Goal: Information Seeking & Learning: Check status

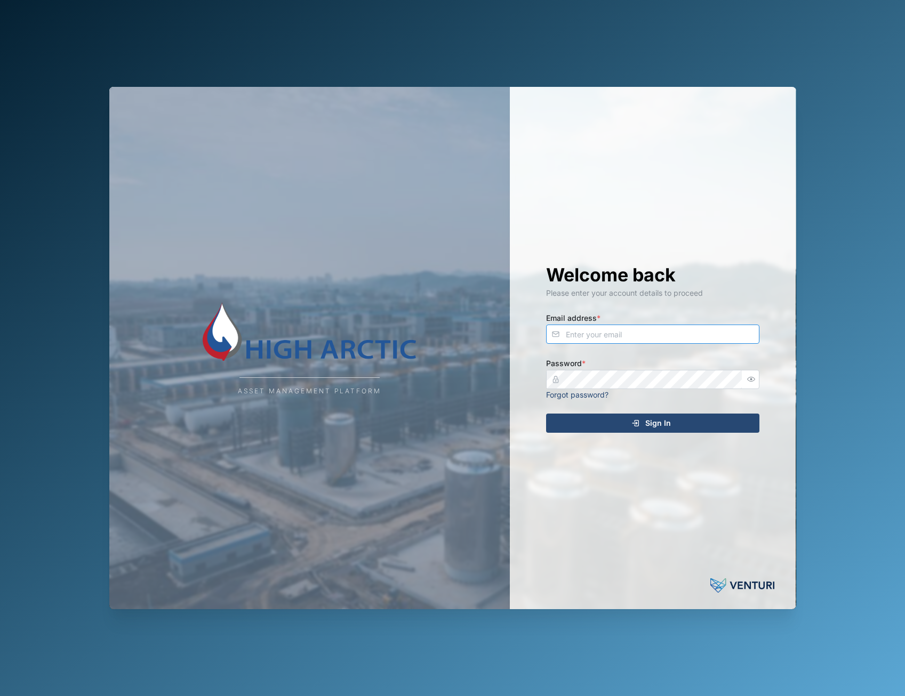
type input "adam.kerepa@venturi.io"
click at [661, 416] on span "Sign In" at bounding box center [658, 423] width 26 height 18
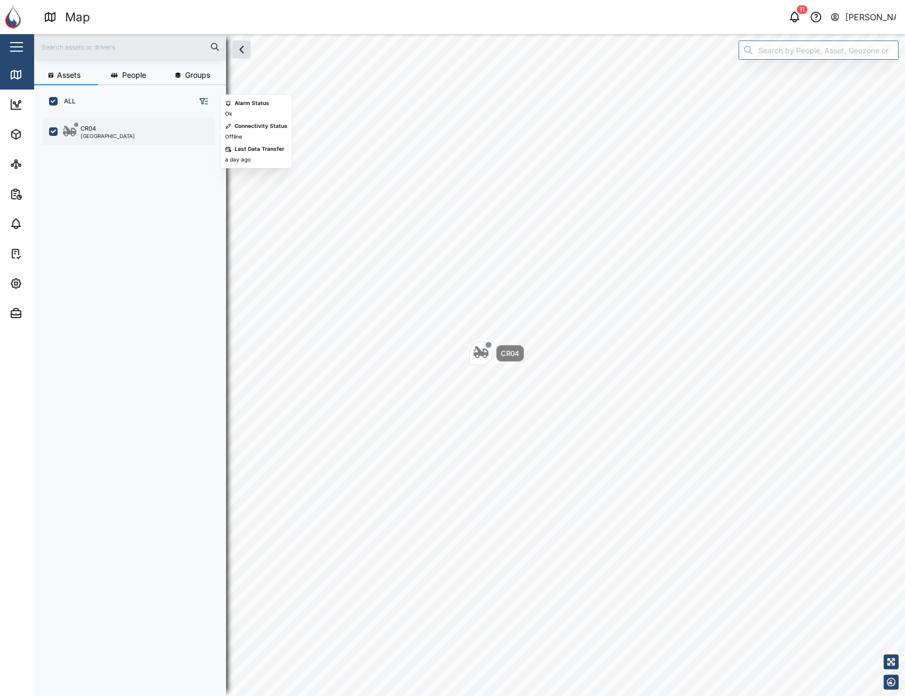
click at [155, 131] on div "CR04 Port Moresby" at bounding box center [135, 131] width 144 height 14
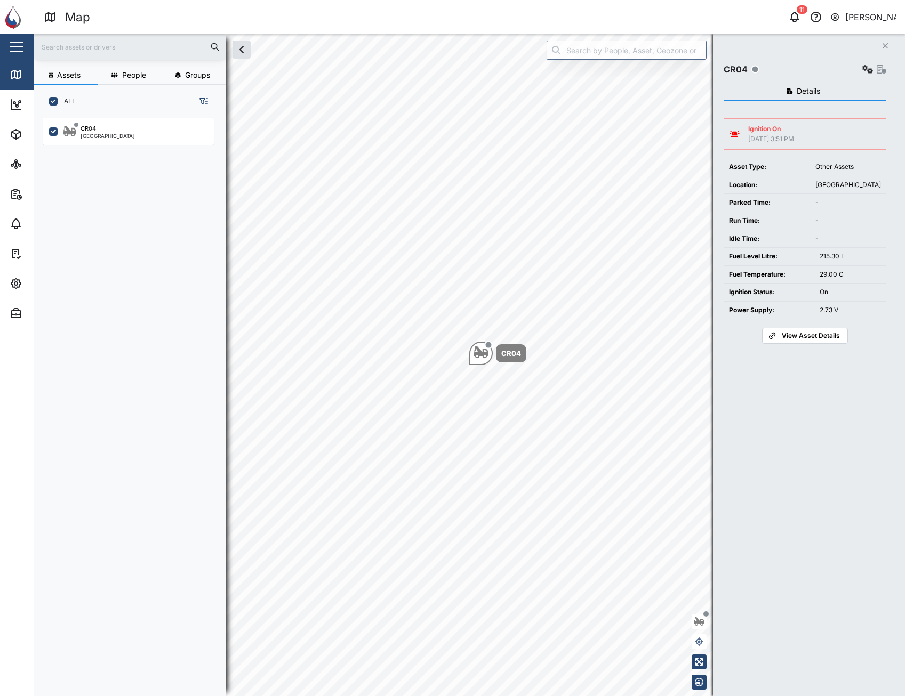
click at [826, 335] on span "View Asset Details" at bounding box center [811, 335] width 58 height 15
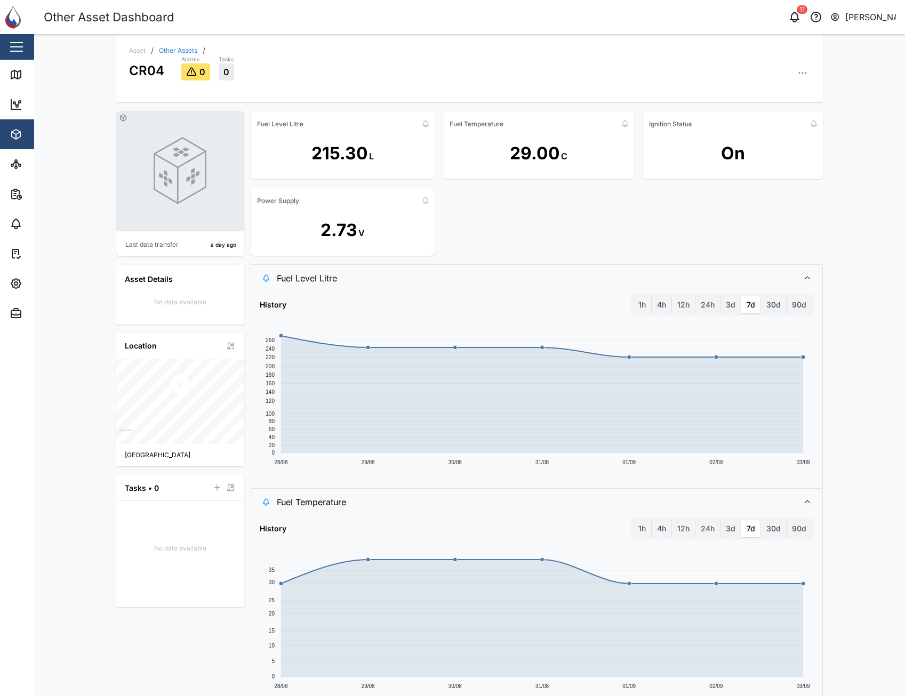
click at [797, 76] on icon "button" at bounding box center [802, 73] width 11 height 11
click at [777, 132] on div "Event Logs" at bounding box center [761, 131] width 79 height 10
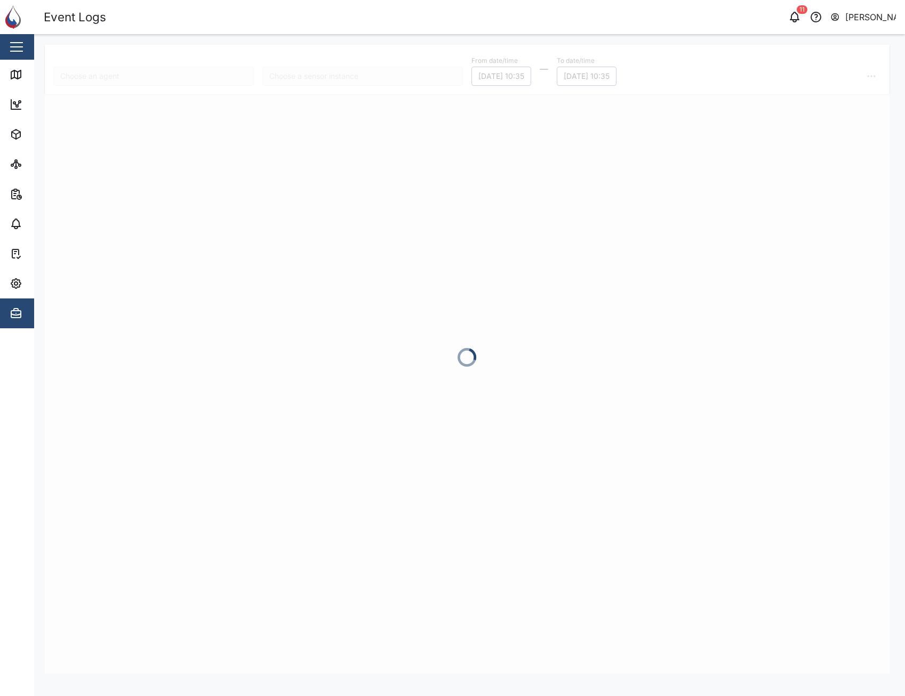
type input "CR04"
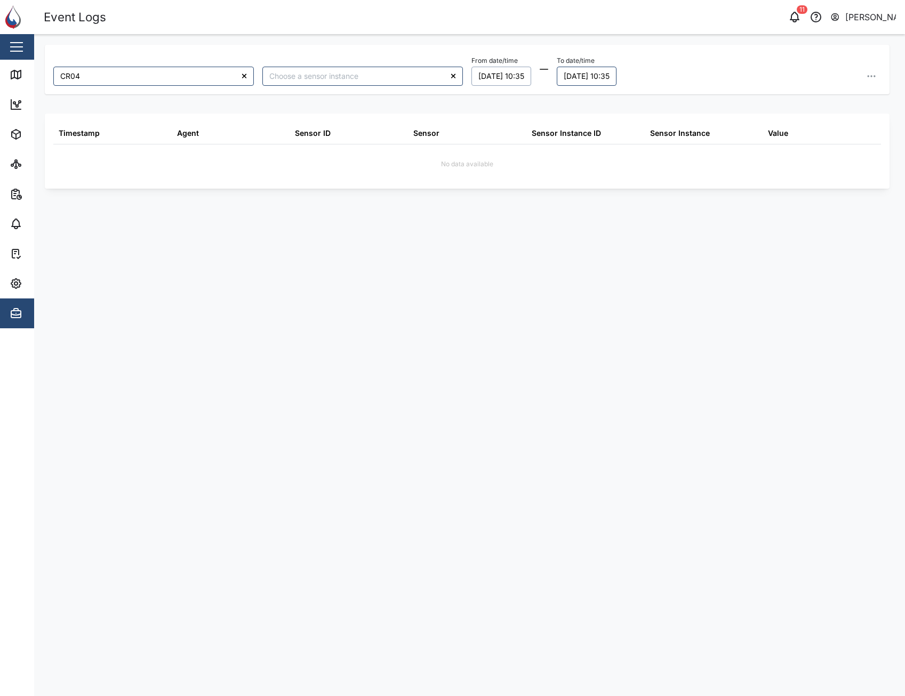
click at [518, 76] on button "02/09/2025 10:35" at bounding box center [501, 76] width 60 height 19
click at [487, 145] on button "1" at bounding box center [490, 146] width 19 height 19
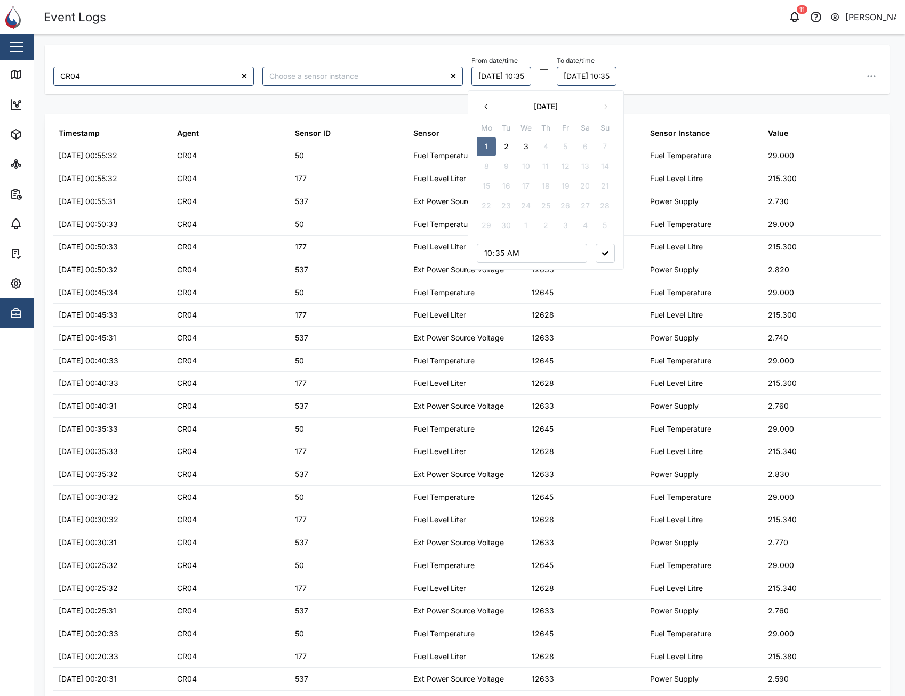
click at [608, 261] on button "button" at bounding box center [605, 253] width 19 height 19
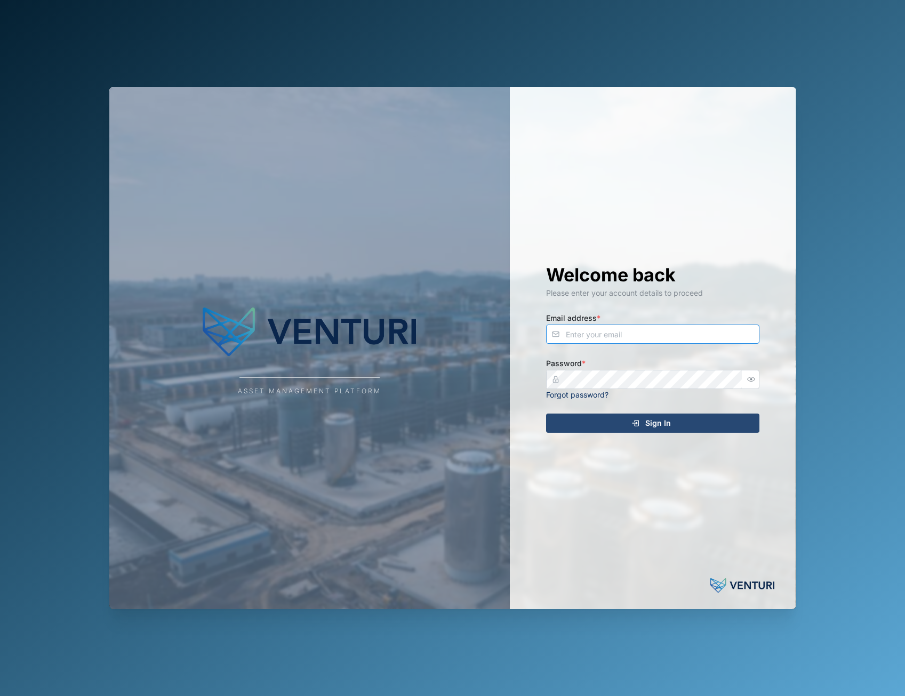
type input "[EMAIL_ADDRESS][DOMAIN_NAME]"
click at [622, 421] on div "Sign In" at bounding box center [651, 423] width 196 height 18
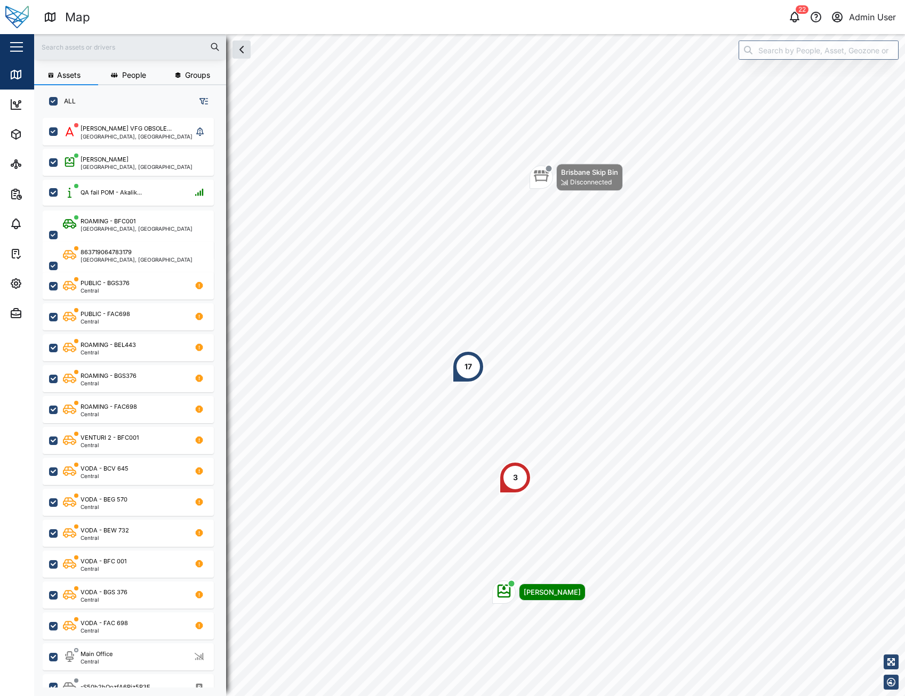
scroll to position [566, 167]
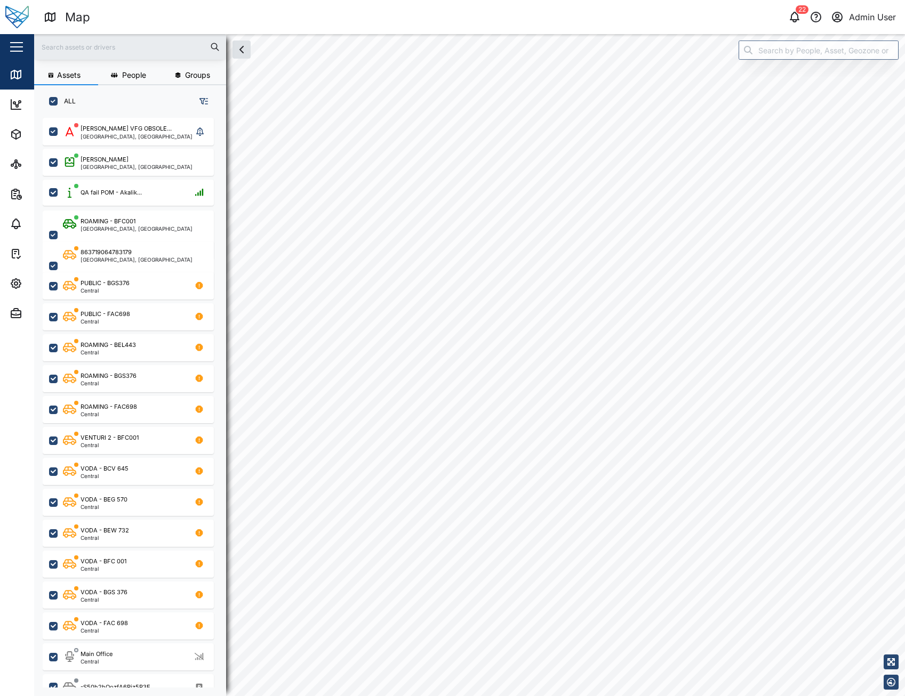
checkbox input "true"
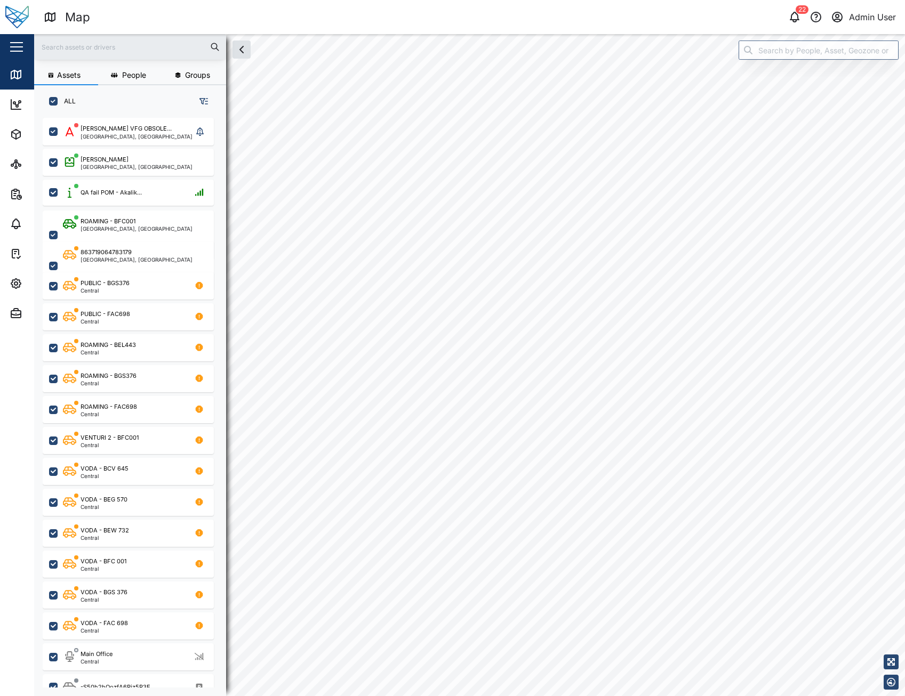
checkbox input "true"
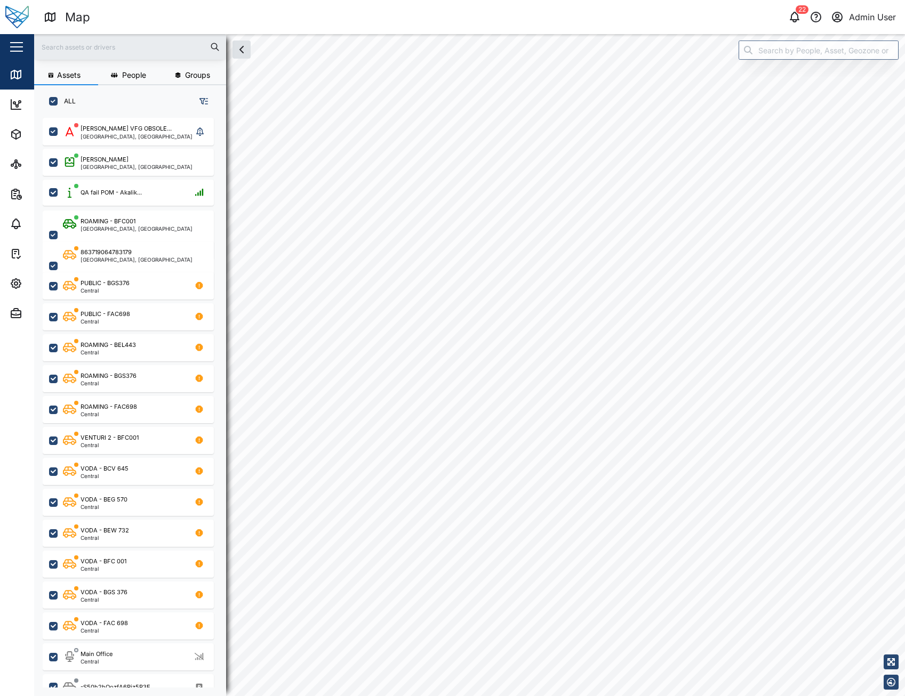
checkbox input "true"
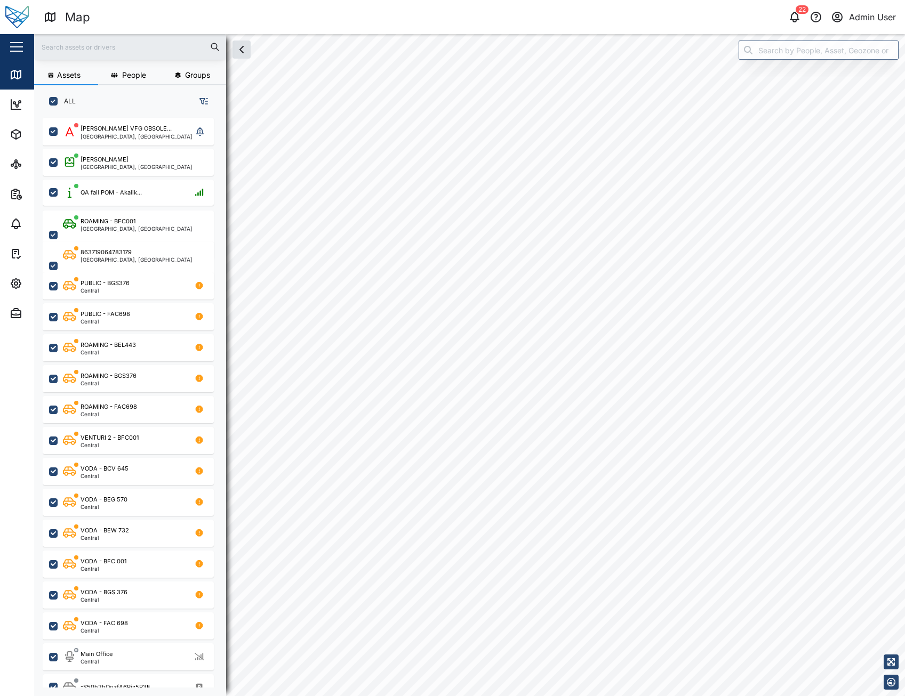
checkbox input "true"
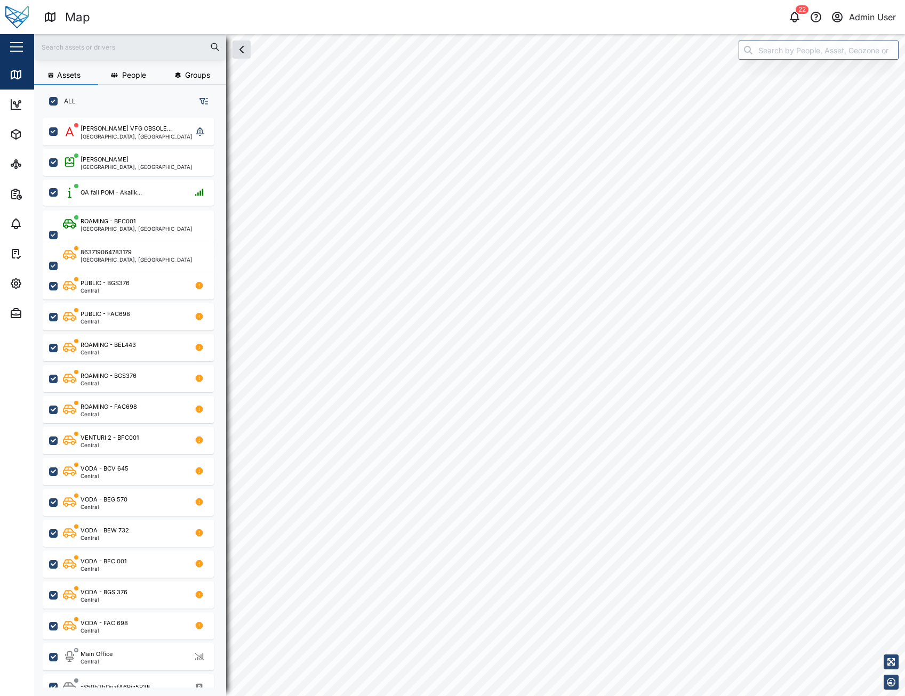
checkbox input "true"
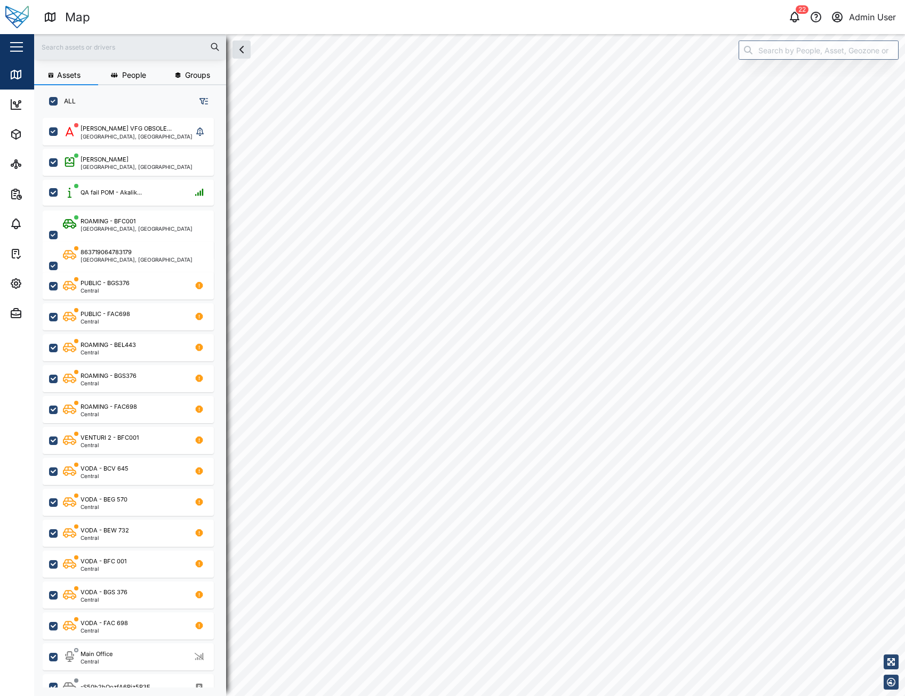
checkbox input "true"
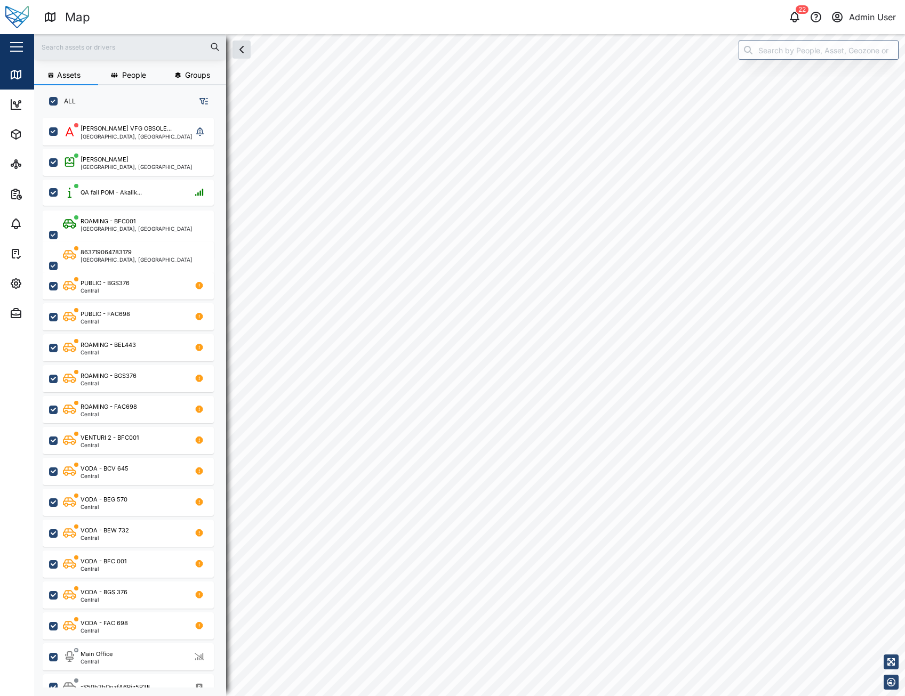
checkbox input "true"
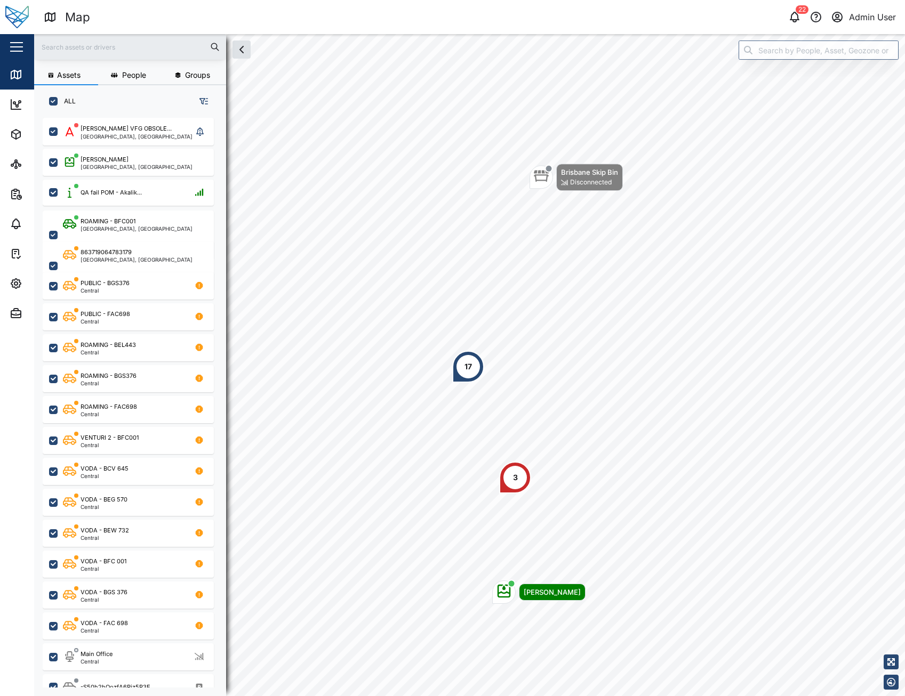
scroll to position [566, 167]
